Goal: Find specific page/section: Find specific page/section

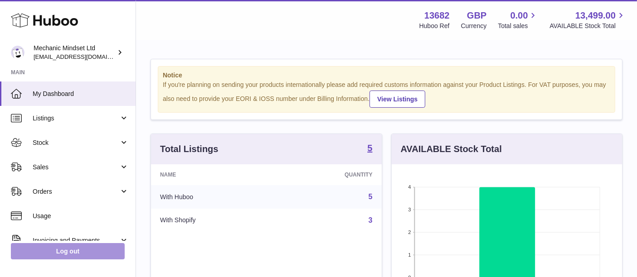
scroll to position [141, 231]
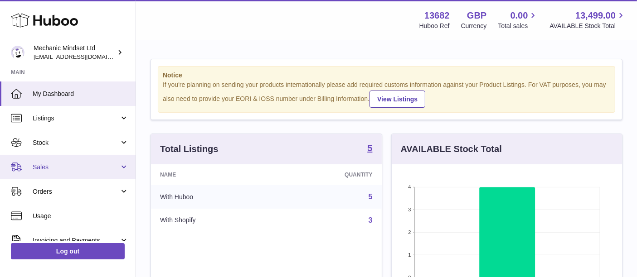
click at [67, 166] on span "Sales" at bounding box center [76, 167] width 87 height 9
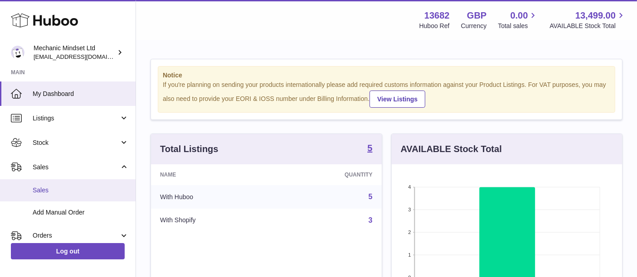
click at [66, 190] on span "Sales" at bounding box center [81, 190] width 96 height 9
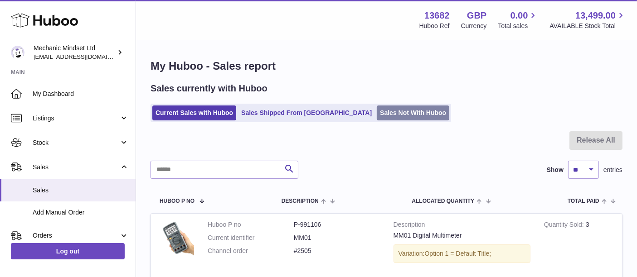
click at [377, 118] on link "Sales Not With Huboo" at bounding box center [413, 113] width 72 height 15
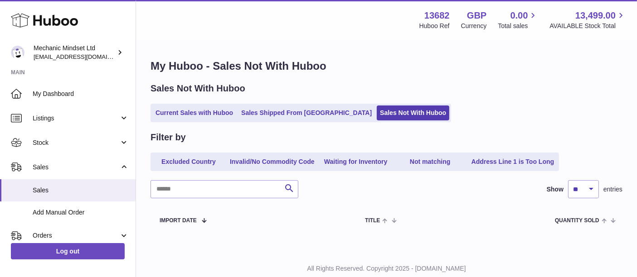
scroll to position [26, 0]
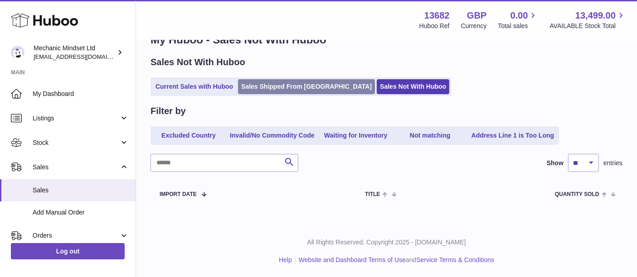
click at [278, 88] on link "Sales Shipped From [GEOGRAPHIC_DATA]" at bounding box center [306, 86] width 137 height 15
